Goal: Transaction & Acquisition: Book appointment/travel/reservation

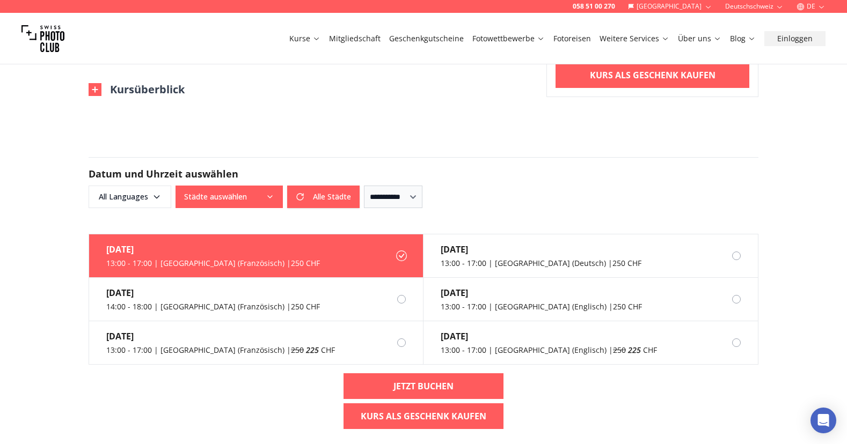
scroll to position [805, 0]
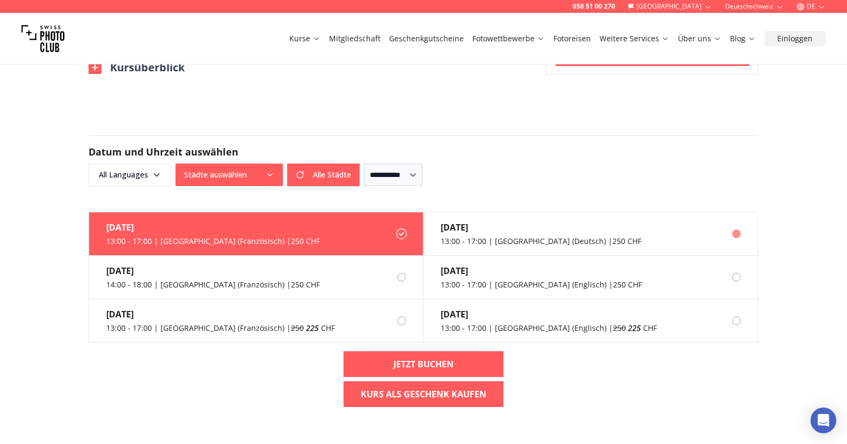
click at [604, 234] on label "[DATE] 13:00 - 17:00 | [GEOGRAPHIC_DATA] (Deutsch) | 250 CHF" at bounding box center [591, 234] width 334 height 43
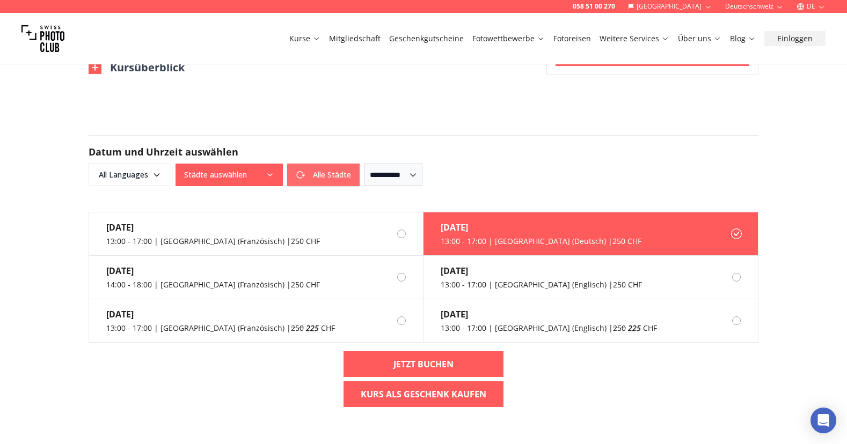
click at [325, 175] on button "Alle Städte" at bounding box center [323, 175] width 72 height 23
click at [262, 176] on button "Alle Städte" at bounding box center [229, 175] width 107 height 23
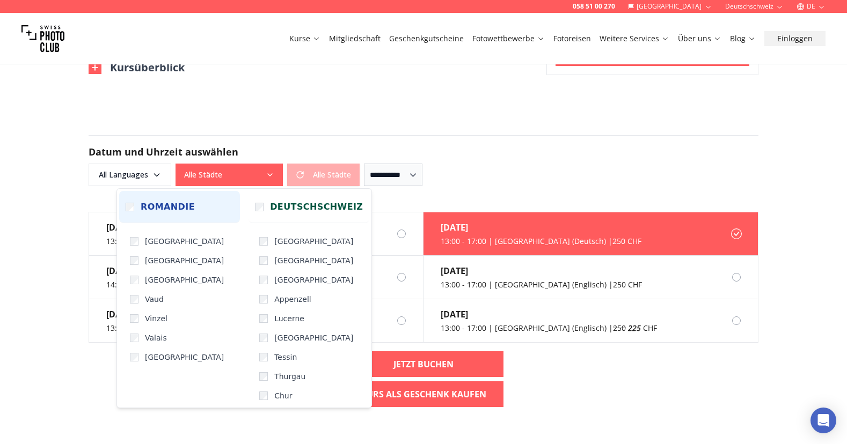
click at [148, 205] on span "Romandie" at bounding box center [168, 207] width 54 height 13
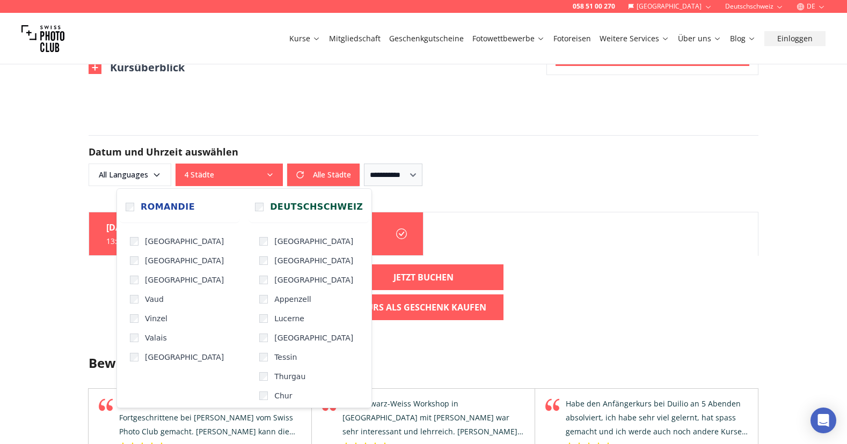
click at [37, 317] on div "058 51 00 270 Schweiz Deutschschweiz DE Kurse Mitgliedschaft Geschenkgutscheine…" at bounding box center [423, 224] width 847 height 2058
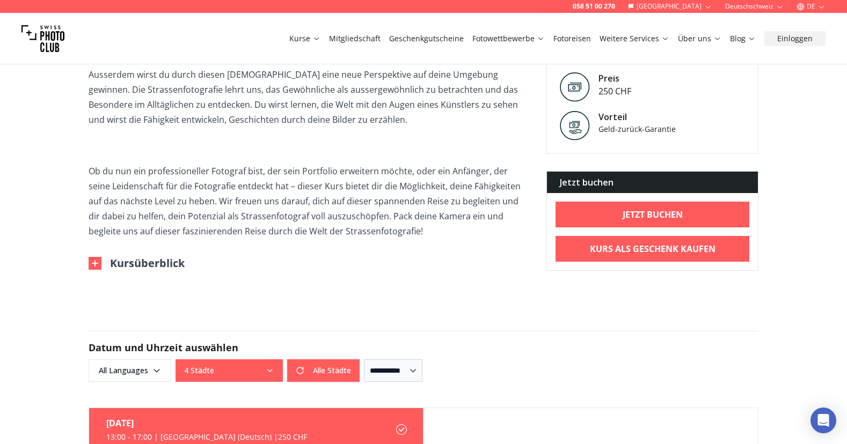
scroll to position [591, 0]
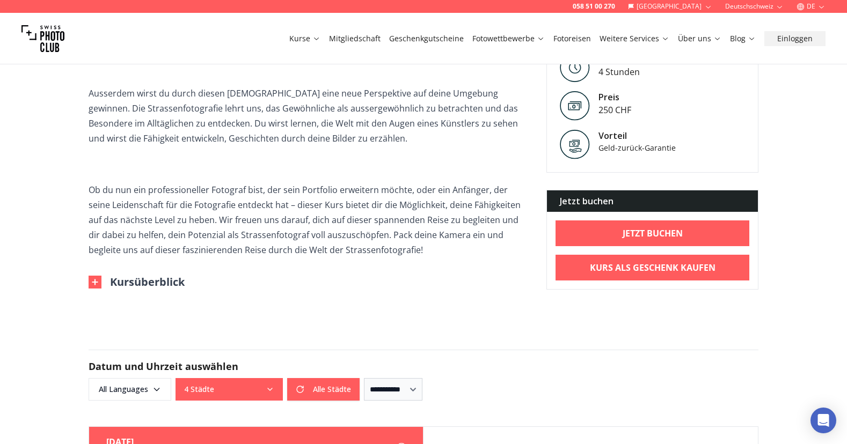
click at [150, 287] on button "Kursüberblick" at bounding box center [137, 282] width 96 height 15
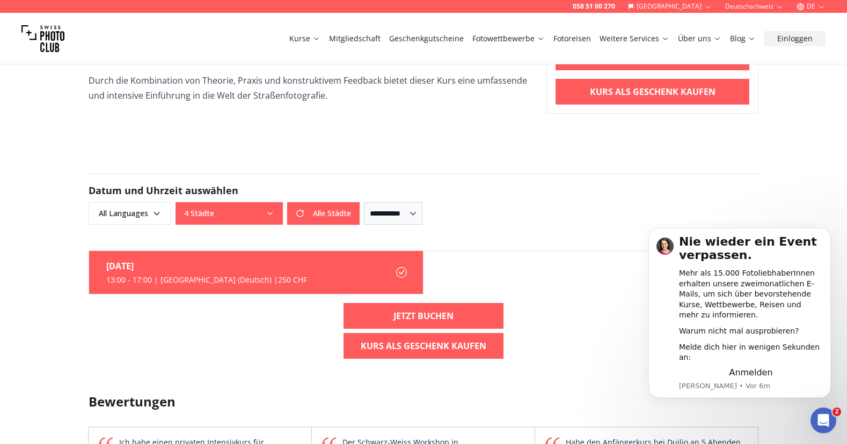
scroll to position [1449, 0]
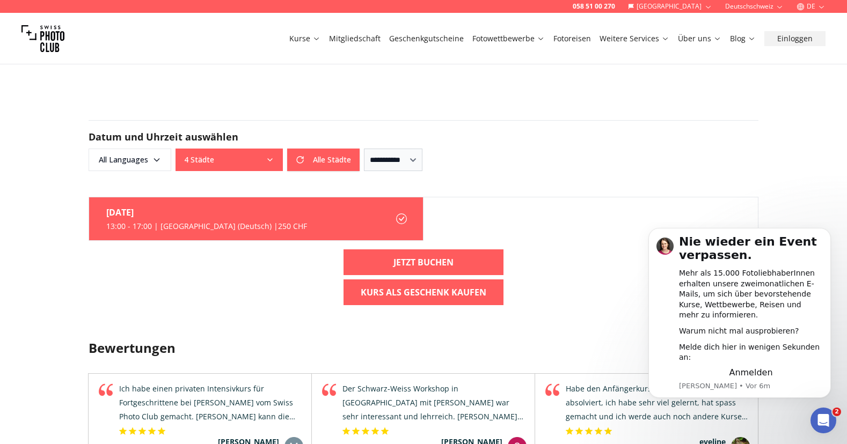
click at [232, 224] on div "13:00 - 17:00 | [GEOGRAPHIC_DATA] (Deutsch) | 250 CHF" at bounding box center [206, 226] width 201 height 11
click at [479, 265] on link "Jetzt buchen" at bounding box center [424, 263] width 160 height 26
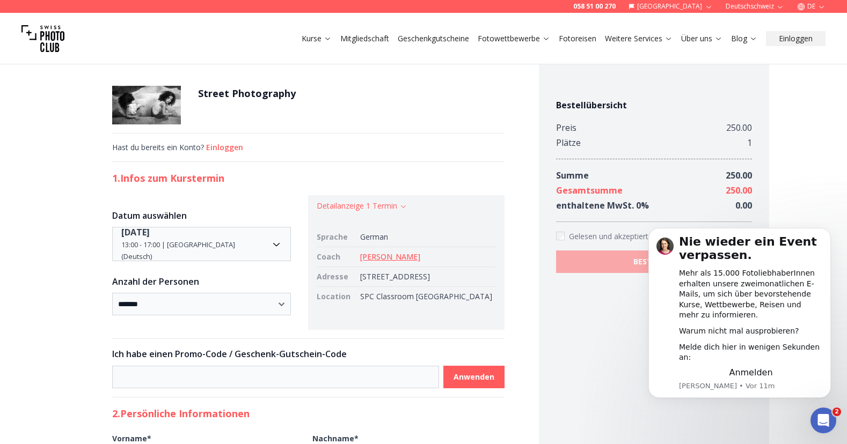
drag, startPoint x: 464, startPoint y: 275, endPoint x: 368, endPoint y: 279, distance: 96.2
click at [368, 279] on td "[STREET_ADDRESS]" at bounding box center [426, 277] width 140 height 20
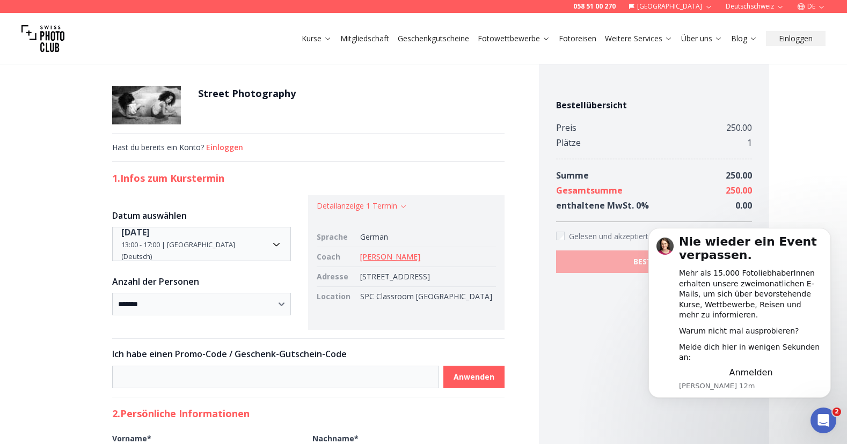
copy td "[STREET_ADDRESS]"
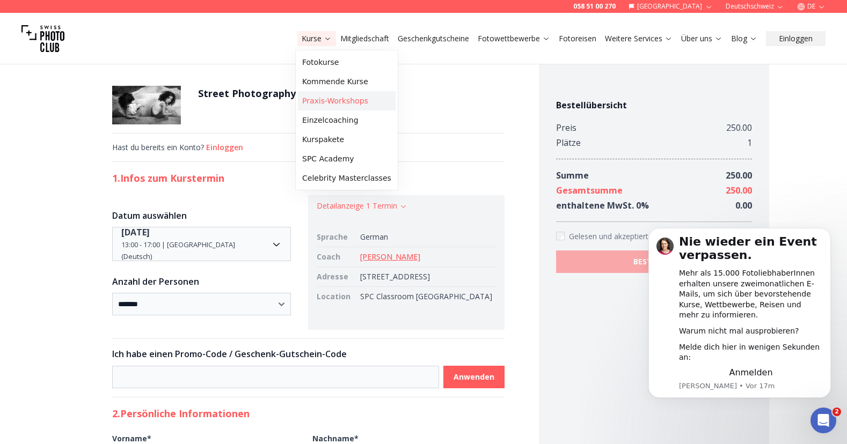
click at [351, 101] on link "Praxis-Workshops" at bounding box center [347, 100] width 98 height 19
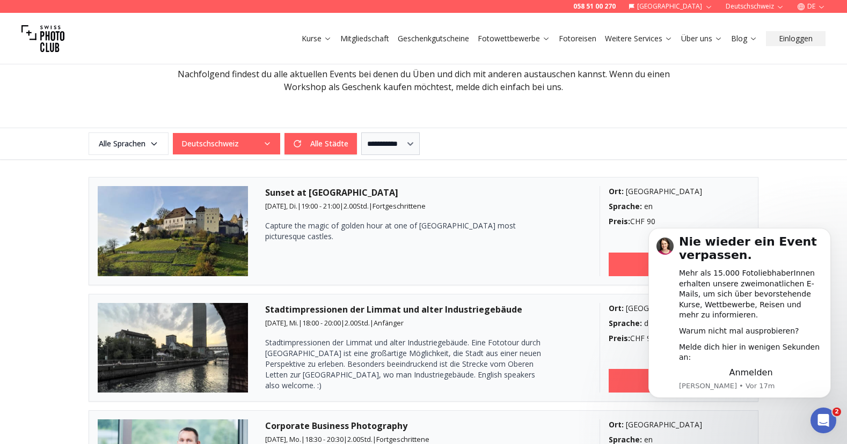
scroll to position [215, 0]
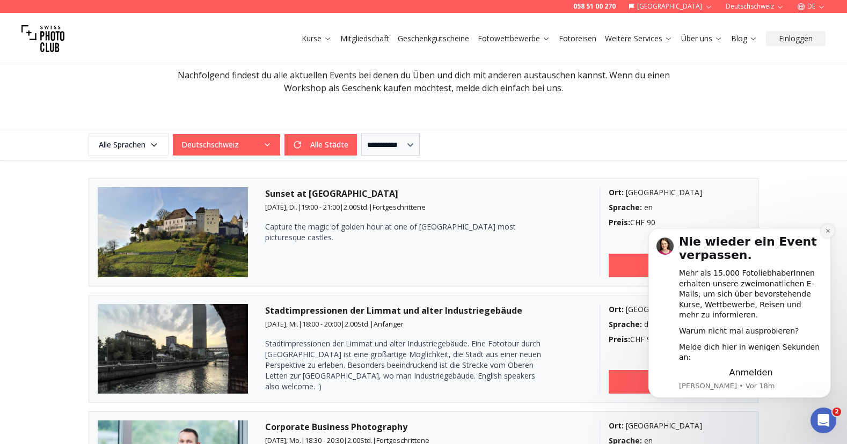
click at [826, 234] on icon "Dismiss notification" at bounding box center [828, 231] width 6 height 6
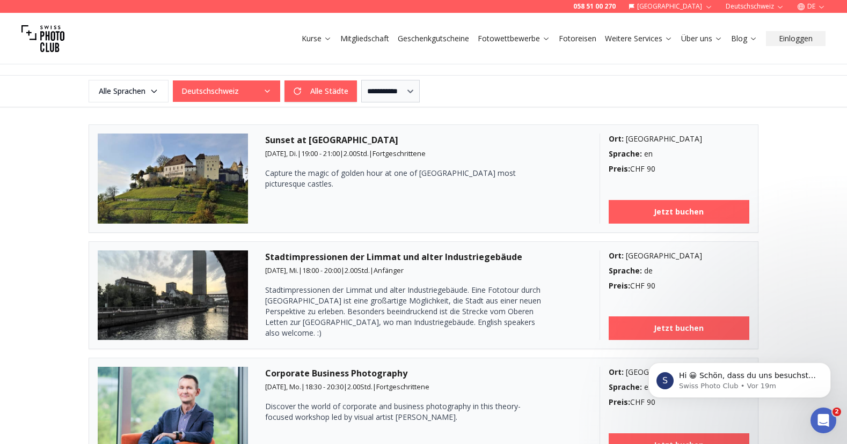
scroll to position [0, 0]
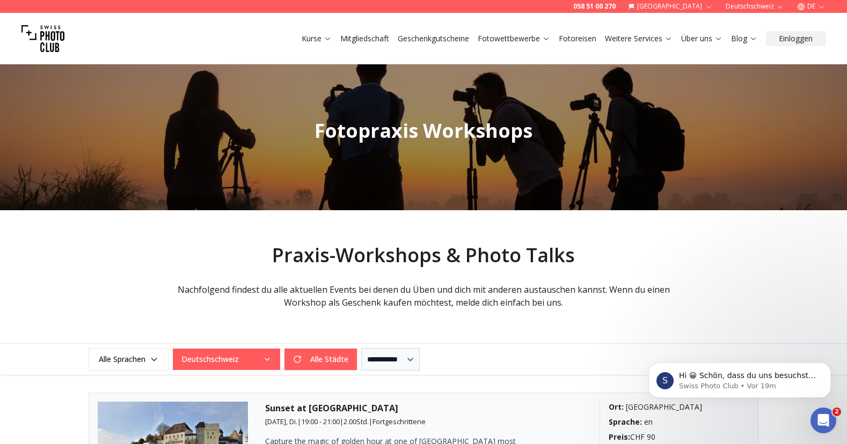
click at [274, 360] on button "Deutschschweiz" at bounding box center [226, 359] width 107 height 21
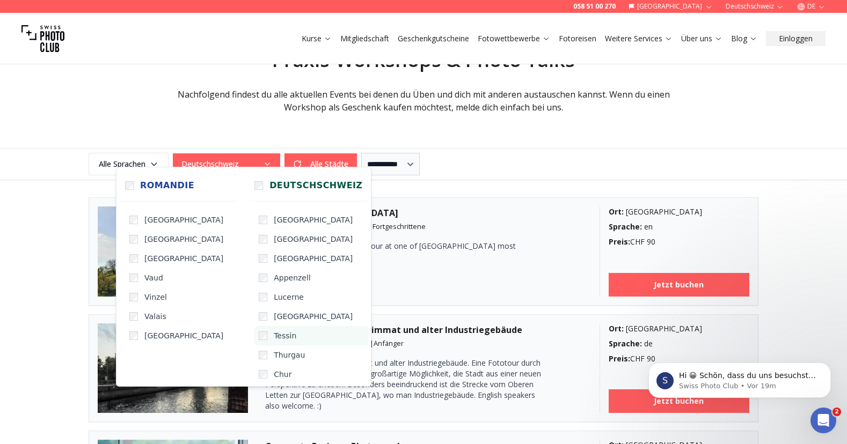
scroll to position [215, 0]
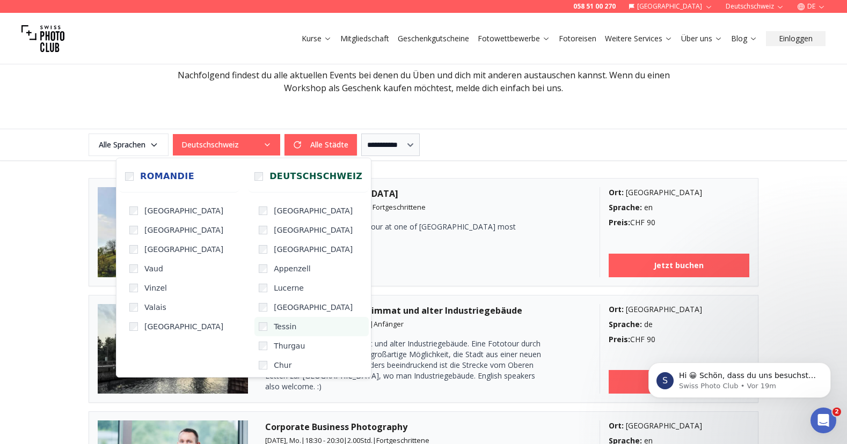
click at [274, 324] on span "Tessin" at bounding box center [285, 327] width 23 height 11
click at [277, 266] on span "Appenzell" at bounding box center [292, 269] width 37 height 11
click at [274, 231] on span "[GEOGRAPHIC_DATA]" at bounding box center [313, 230] width 79 height 11
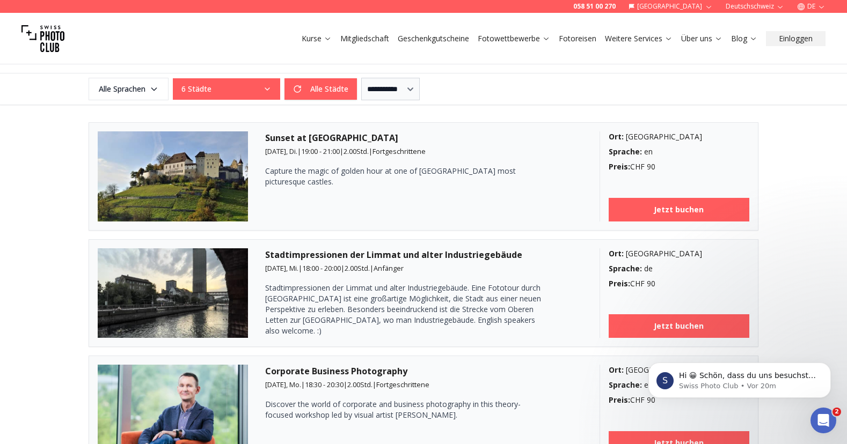
scroll to position [268, 0]
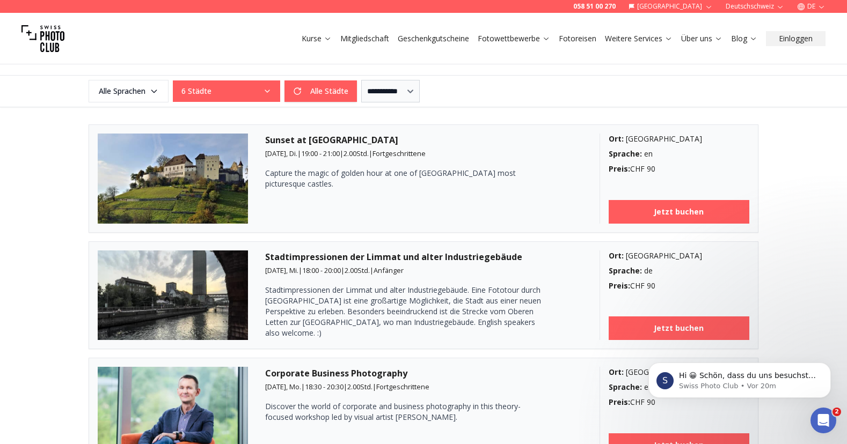
click at [456, 334] on p "Stadtimpressionen der Limmat und alter Industriegebäude. Eine Fototour durch [G…" at bounding box center [404, 312] width 279 height 54
click at [637, 324] on link "Jetzt buchen" at bounding box center [679, 329] width 141 height 24
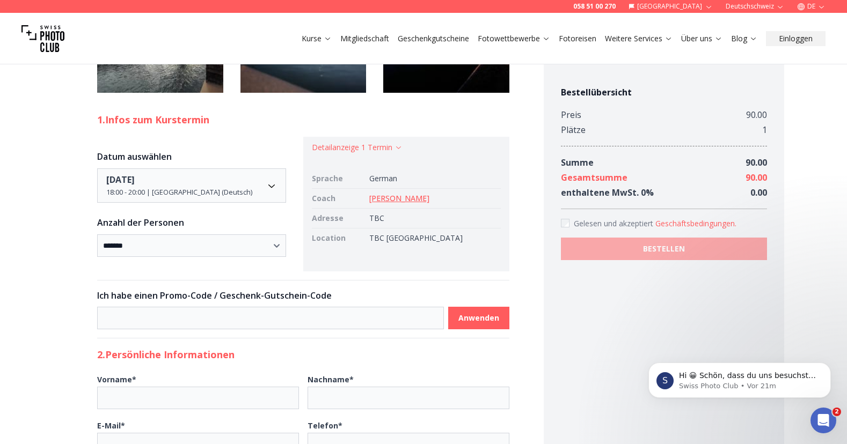
scroll to position [1020, 0]
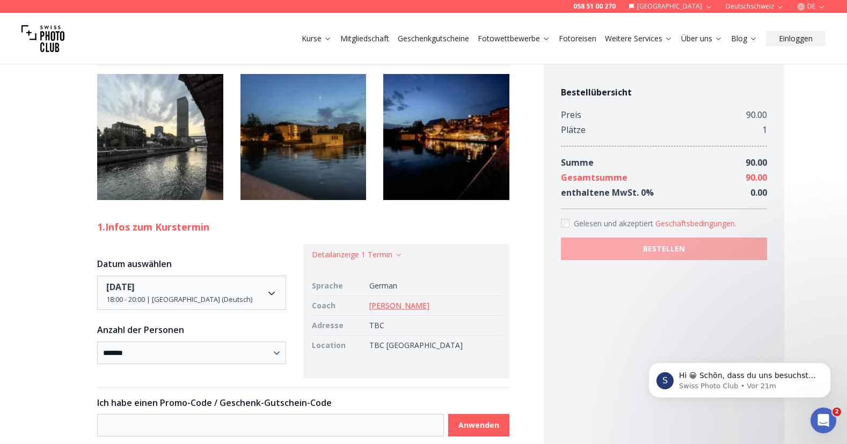
click at [174, 200] on img at bounding box center [160, 137] width 126 height 126
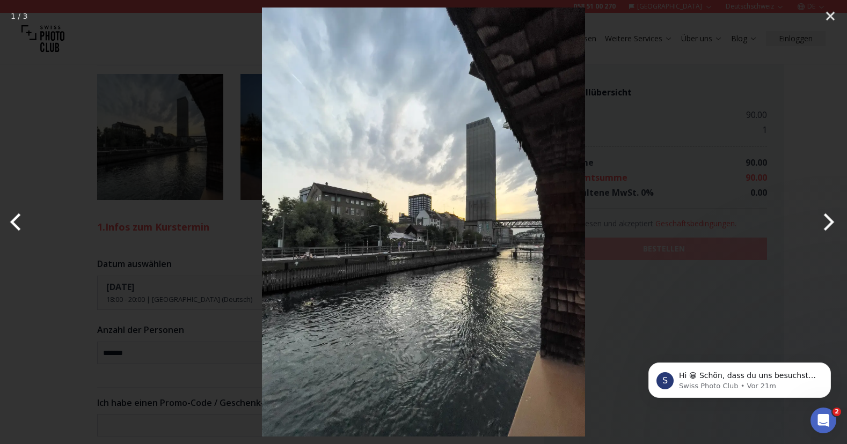
click at [830, 224] on button "Next" at bounding box center [827, 222] width 40 height 54
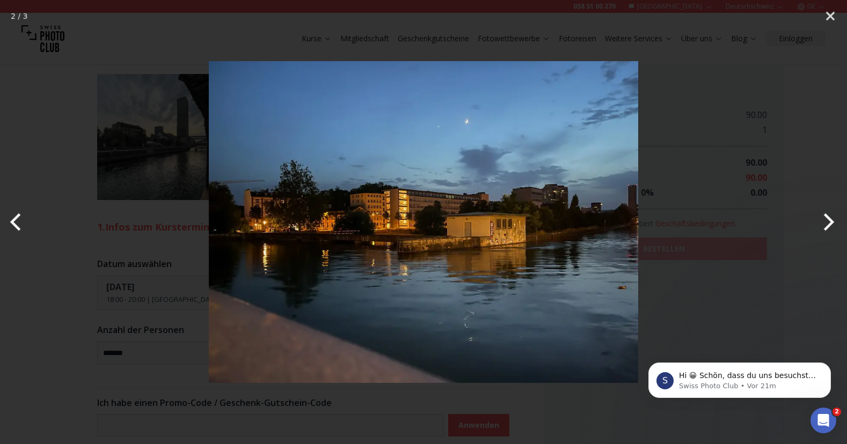
click at [830, 224] on button "Next" at bounding box center [827, 222] width 40 height 54
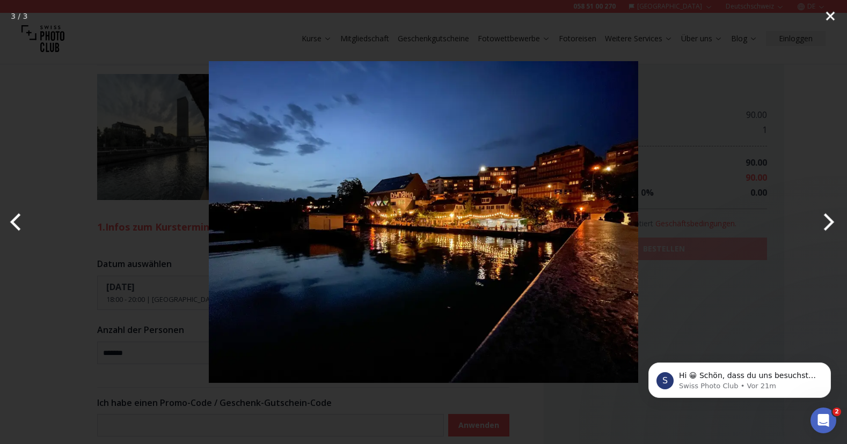
click at [832, 14] on button "Close" at bounding box center [830, 16] width 27 height 32
